Goal: Task Accomplishment & Management: Use online tool/utility

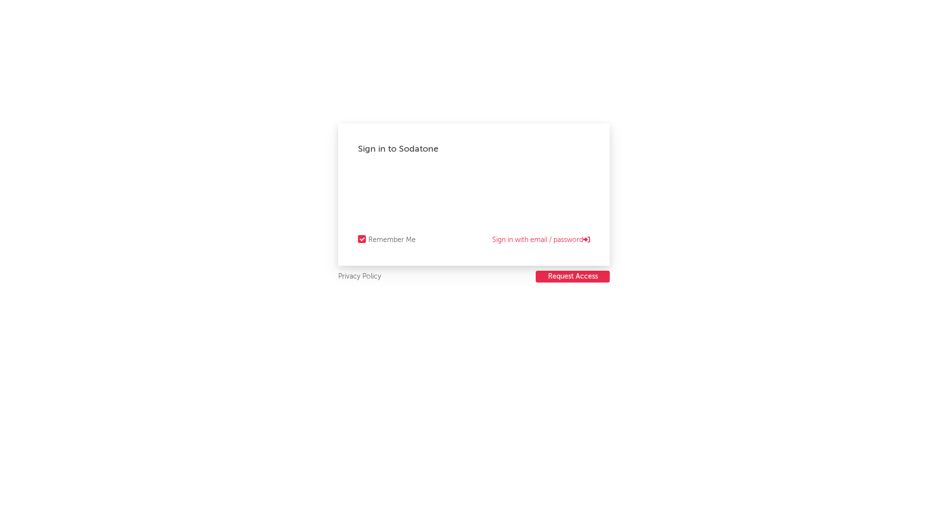
select select "recorded_music"
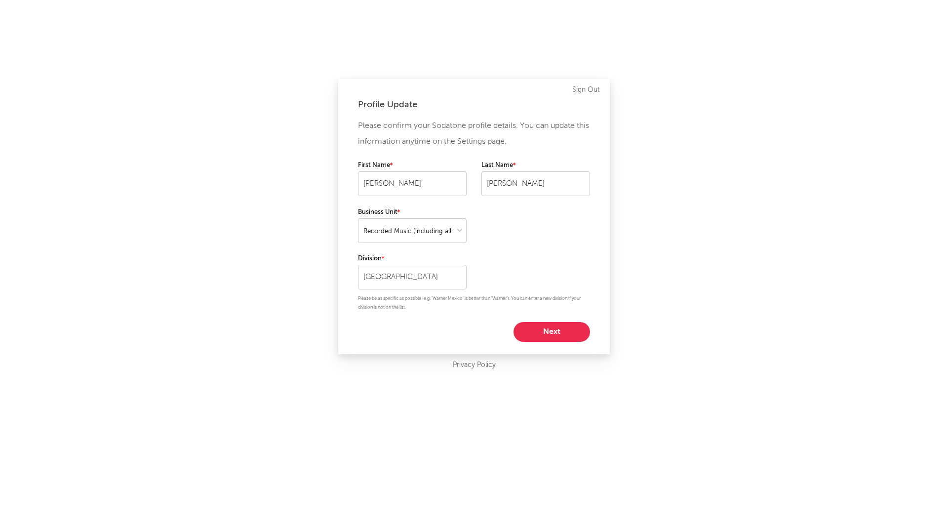
drag, startPoint x: 546, startPoint y: 340, endPoint x: 533, endPoint y: 326, distance: 18.9
click at [533, 326] on button "Next" at bounding box center [551, 332] width 77 height 20
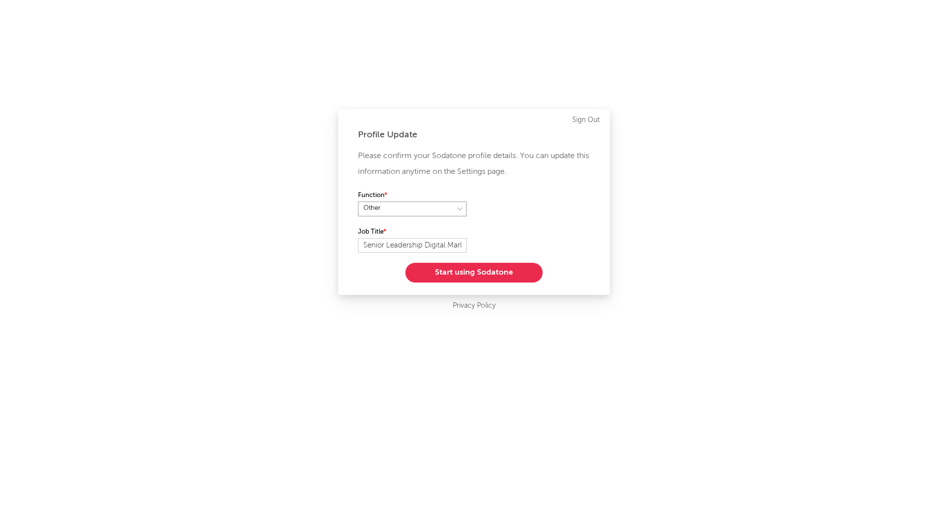
click at [460, 205] on select at bounding box center [412, 208] width 109 height 15
select select "marketing"
click at [358, 201] on select at bounding box center [412, 208] width 109 height 15
click at [480, 273] on button "Start using Sodatone" at bounding box center [473, 273] width 137 height 20
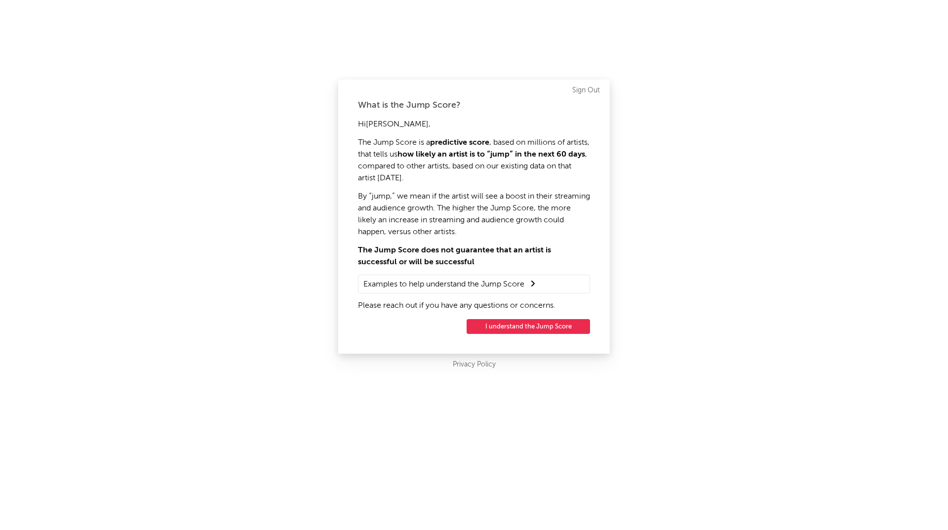
click at [530, 324] on button "I understand the Jump Score" at bounding box center [528, 326] width 123 height 15
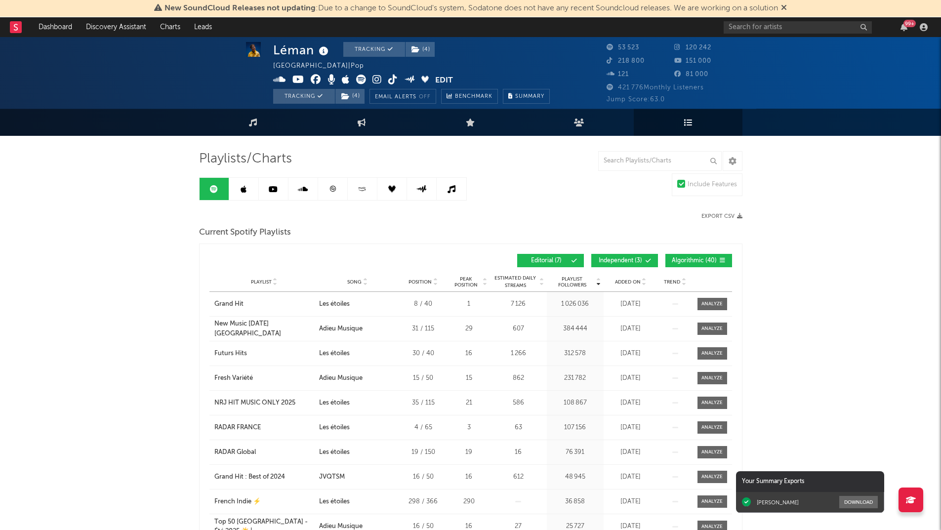
scroll to position [0, 0]
